Goal: Task Accomplishment & Management: Use online tool/utility

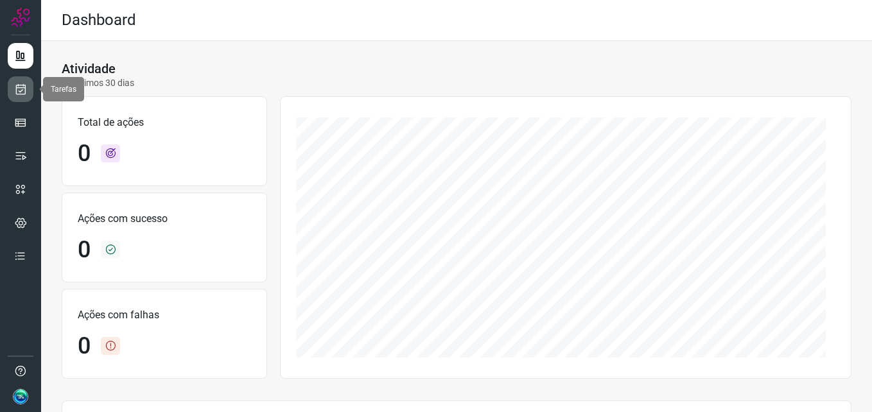
click at [24, 94] on icon at bounding box center [20, 89] width 13 height 13
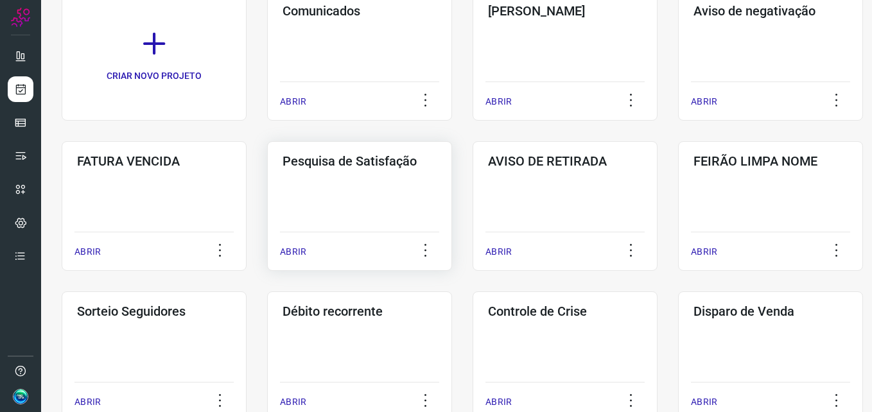
scroll to position [303, 0]
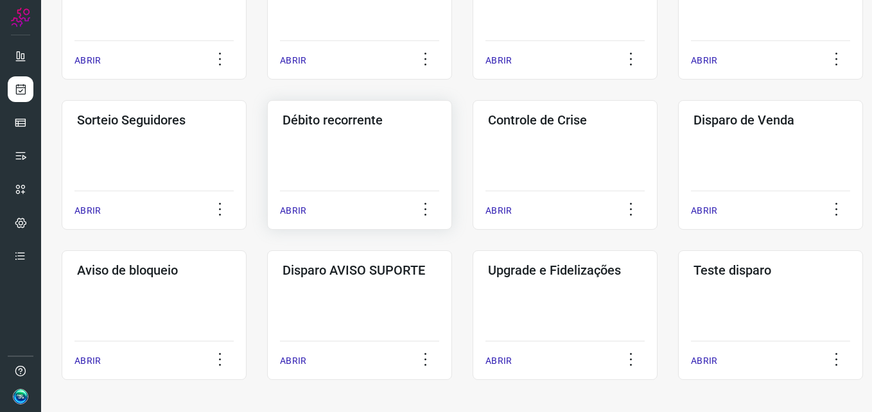
click at [473, 155] on div "Débito recorrente ABRIR" at bounding box center [565, 165] width 185 height 130
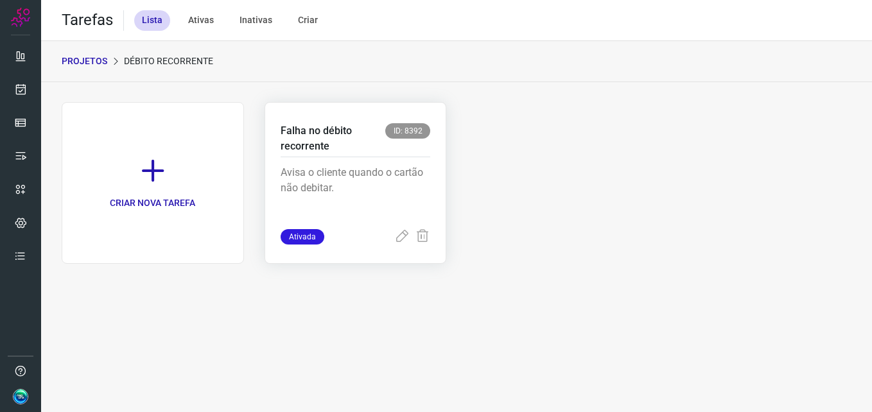
click at [334, 157] on div "Falha no débito recorrente ID: 8392" at bounding box center [356, 140] width 150 height 34
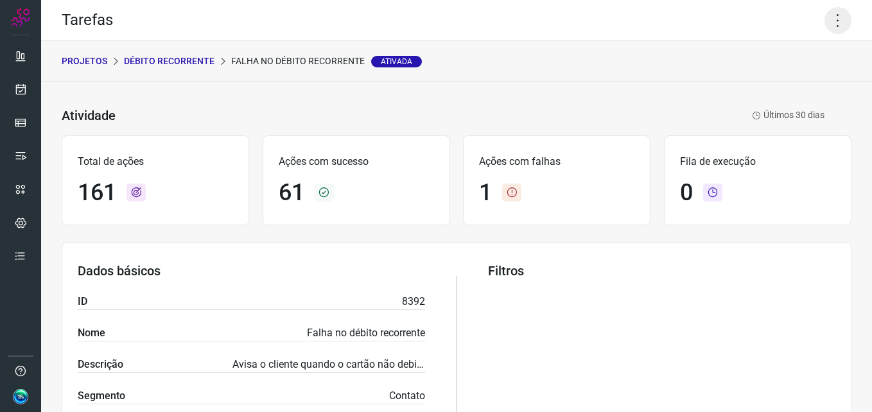
click at [839, 23] on icon at bounding box center [838, 20] width 27 height 27
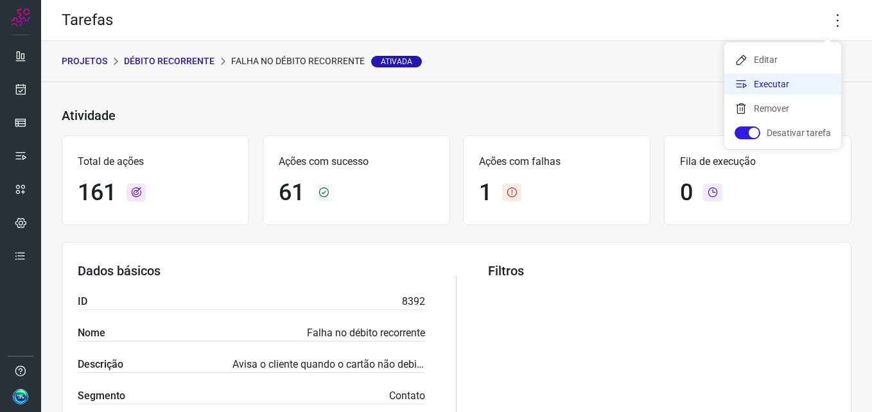
click at [792, 85] on li "Executar" at bounding box center [783, 84] width 117 height 21
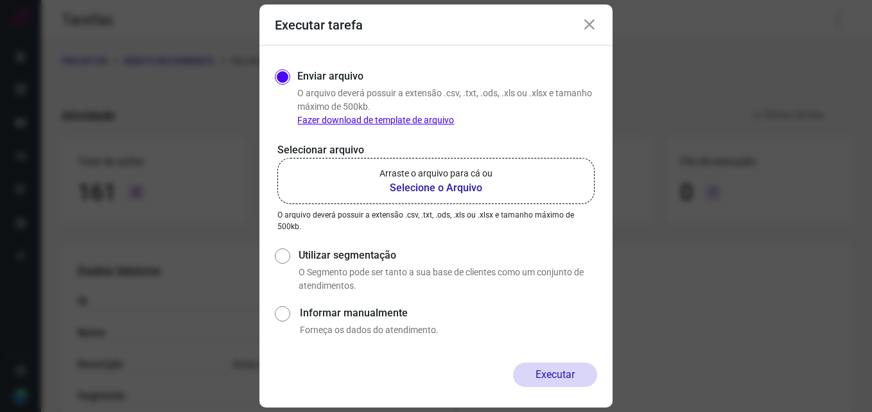
click at [388, 171] on p "Arraste o arquivo para cá ou" at bounding box center [436, 173] width 113 height 13
click at [0, 0] on input "Arraste o arquivo para cá ou Selecione o Arquivo" at bounding box center [0, 0] width 0 height 0
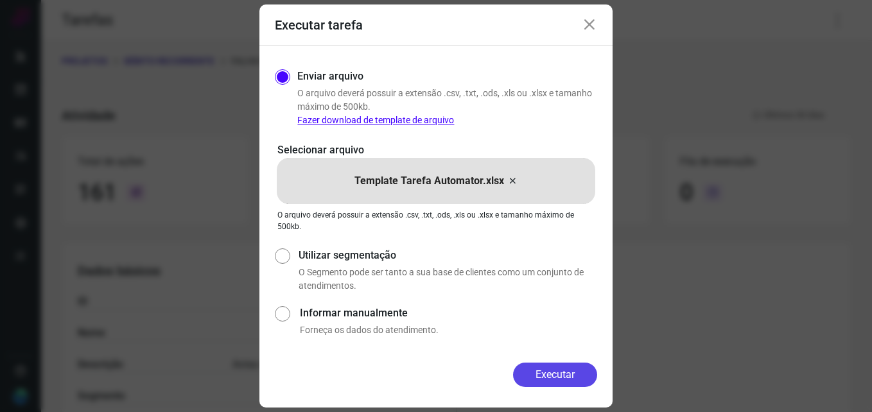
click at [563, 378] on button "Executar" at bounding box center [555, 375] width 84 height 24
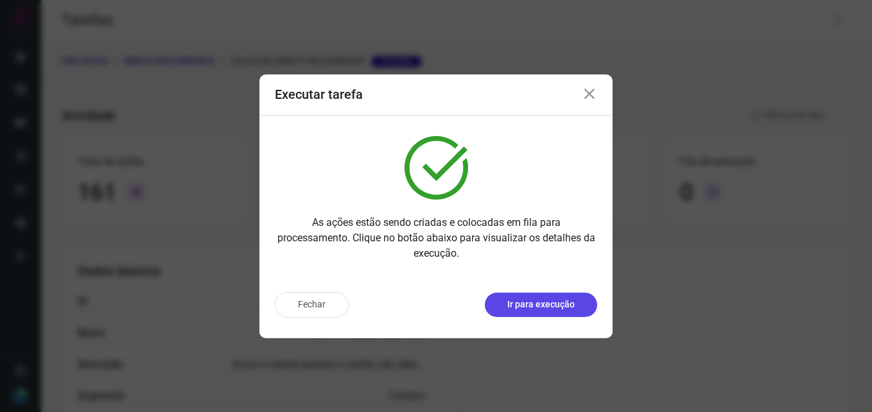
click at [575, 299] on button "Ir para execução" at bounding box center [541, 305] width 112 height 24
